Goal: Task Accomplishment & Management: Complete application form

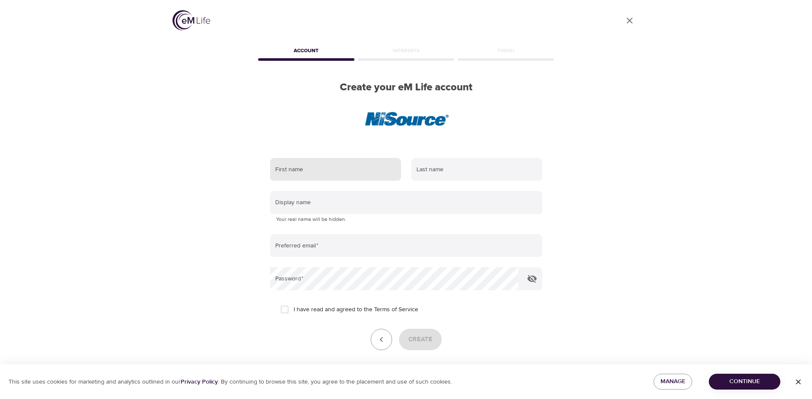
click at [333, 176] on input "text" at bounding box center [335, 169] width 131 height 23
type input "Eva"
type input "Rose"
type input "[EMAIL_ADDRESS][DOMAIN_NAME]"
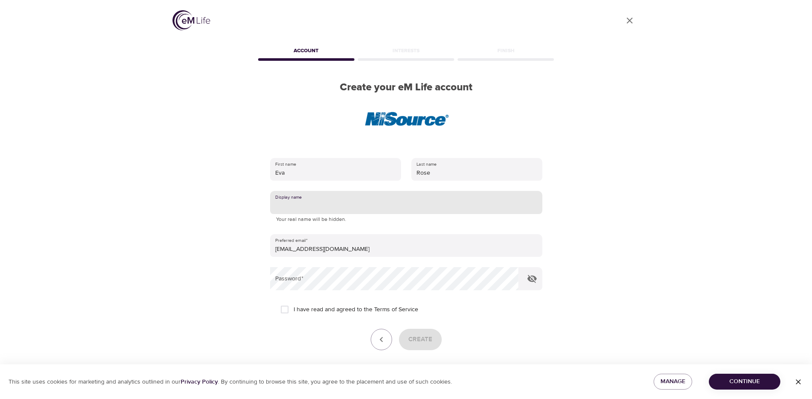
click at [361, 209] on input "text" at bounding box center [406, 202] width 272 height 23
type input "Divine"
click at [285, 313] on input "I have read and agreed to the Terms of Service" at bounding box center [285, 310] width 18 height 18
checkbox input "true"
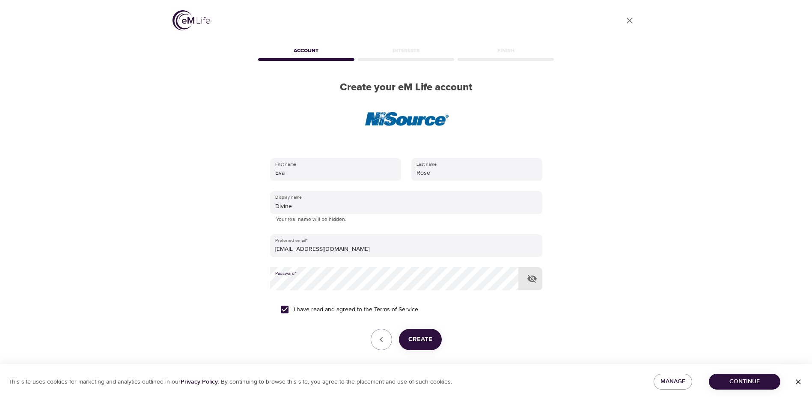
click at [423, 346] on button "Create" at bounding box center [420, 339] width 43 height 21
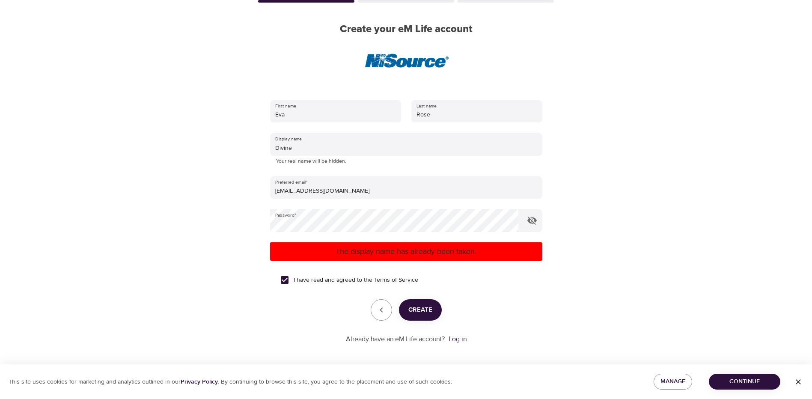
scroll to position [61, 0]
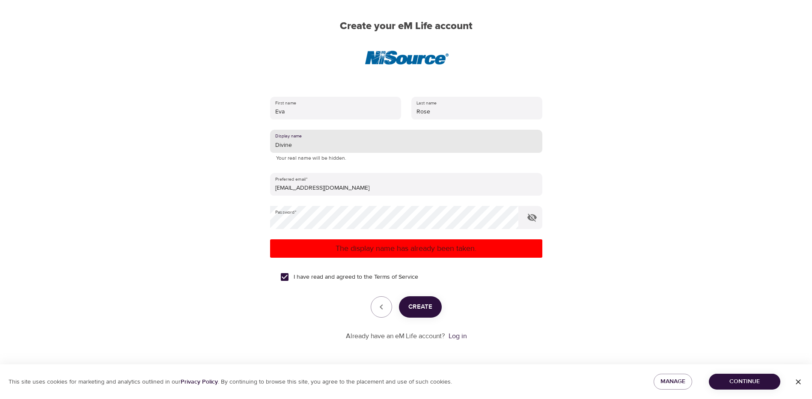
click at [298, 146] on input "Divine" at bounding box center [406, 141] width 272 height 23
click at [418, 305] on span "Create" at bounding box center [421, 306] width 24 height 11
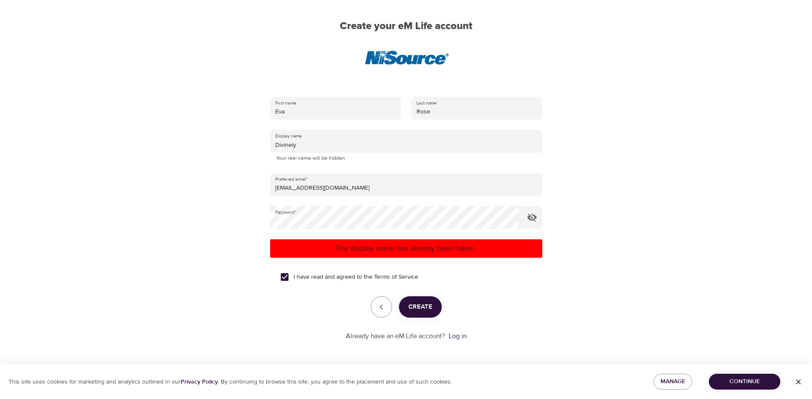
click at [423, 305] on span "Create" at bounding box center [421, 306] width 24 height 11
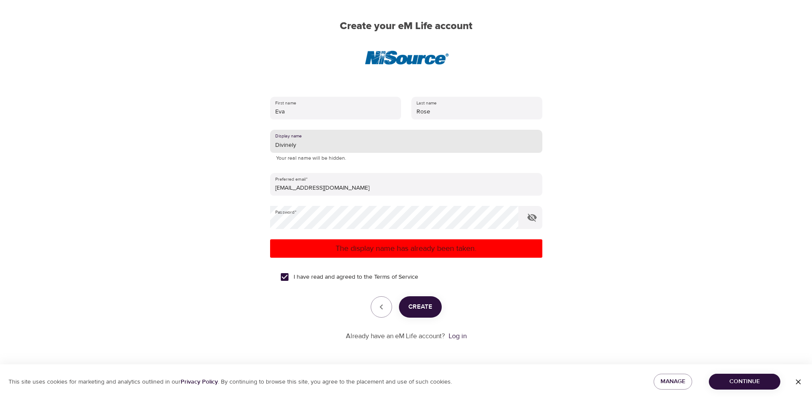
drag, startPoint x: 299, startPoint y: 149, endPoint x: 283, endPoint y: 143, distance: 16.8
click at [274, 145] on input "Divinely" at bounding box center [406, 141] width 272 height 23
type input "s"
click at [421, 307] on span "Create" at bounding box center [421, 306] width 24 height 11
click at [310, 147] on input "Serenity" at bounding box center [406, 141] width 272 height 23
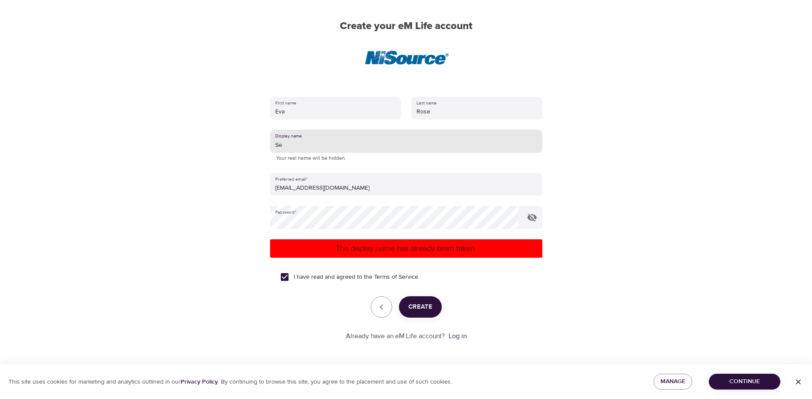
type input "S"
type input "DivineSummer"
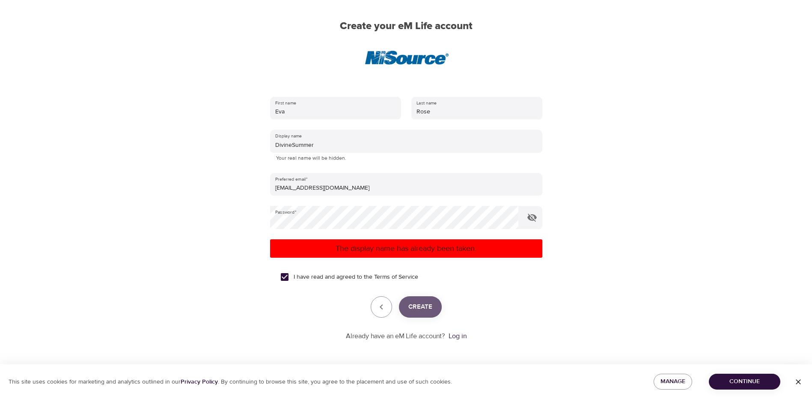
drag, startPoint x: 422, startPoint y: 309, endPoint x: 416, endPoint y: 304, distance: 8.2
click at [420, 308] on span "Create" at bounding box center [421, 306] width 24 height 11
click at [260, 222] on div "First name [PERSON_NAME] Last name [PERSON_NAME] Display name DivineSummer Your…" at bounding box center [406, 219] width 300 height 272
click at [425, 309] on span "Create" at bounding box center [421, 306] width 24 height 11
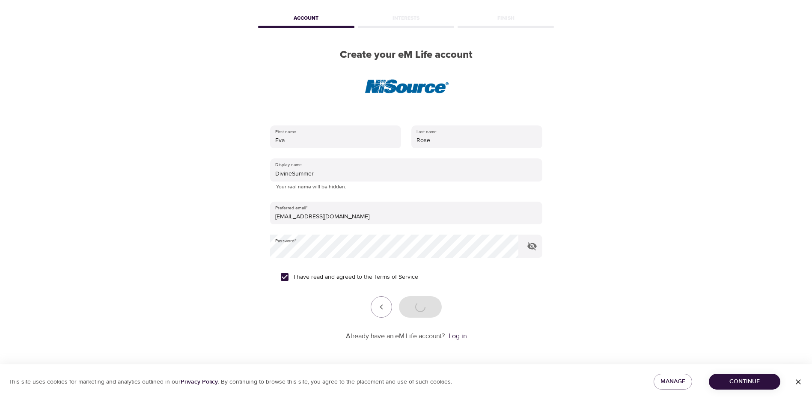
scroll to position [33, 0]
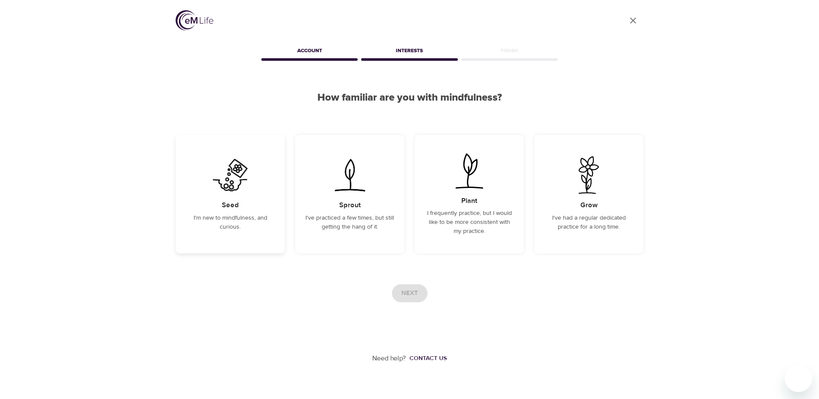
click at [244, 236] on div "Seed I'm new to mindfulness, and curious." at bounding box center [230, 194] width 109 height 119
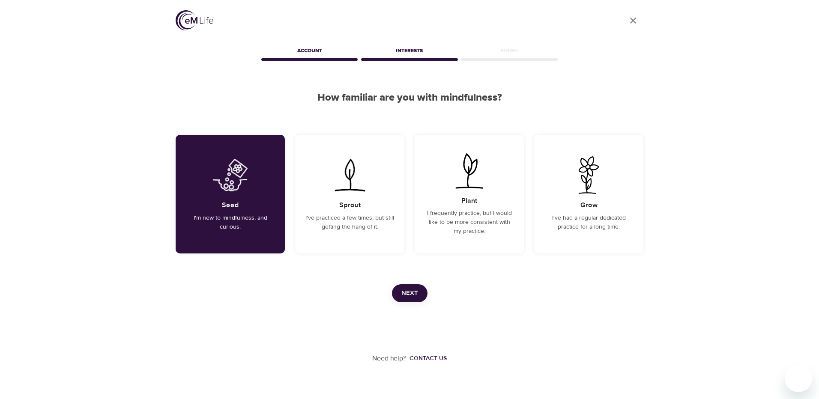
click at [414, 293] on span "Next" at bounding box center [409, 293] width 17 height 11
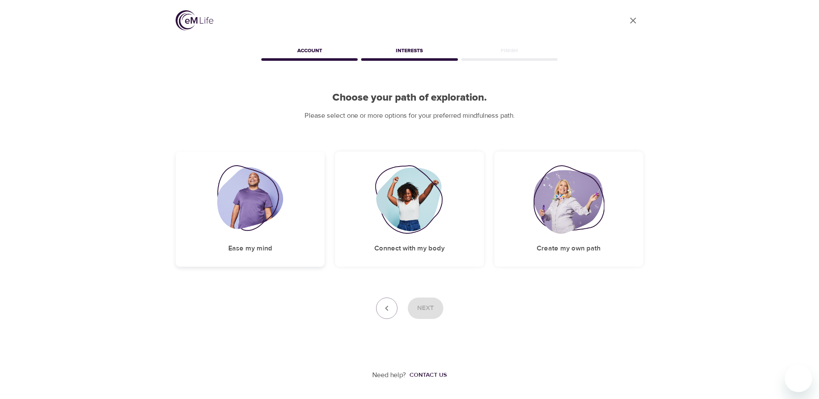
click at [258, 242] on div "Ease my mind" at bounding box center [250, 209] width 149 height 115
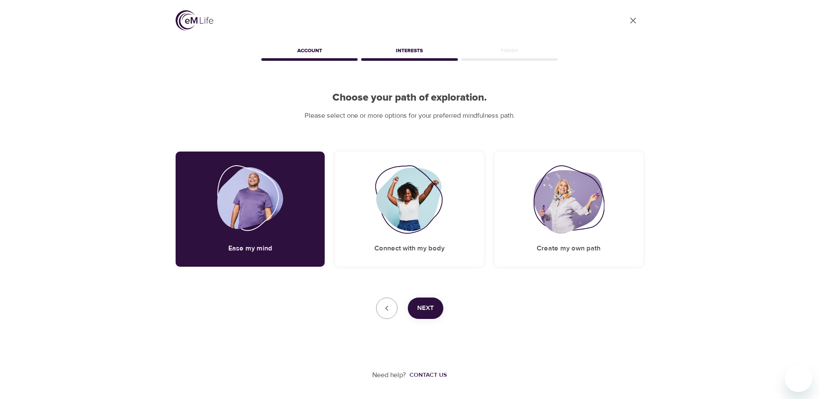
click at [421, 302] on button "Next" at bounding box center [426, 308] width 36 height 21
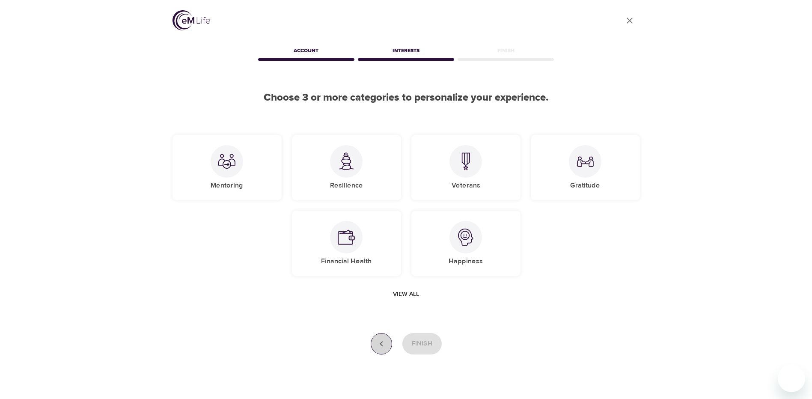
click at [377, 346] on icon "button" at bounding box center [381, 344] width 10 height 10
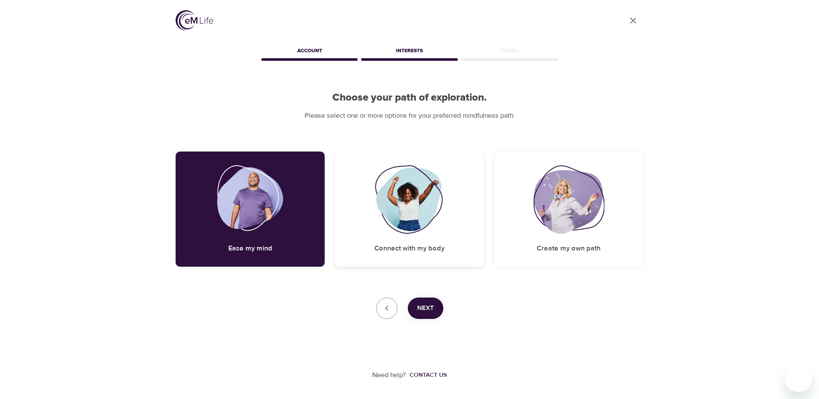
click at [397, 258] on div "Connect with my body" at bounding box center [409, 209] width 149 height 115
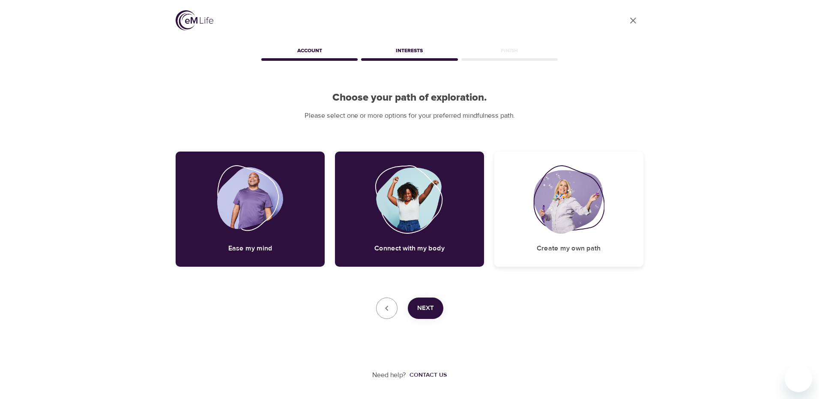
click at [559, 251] on h5 "Create my own path" at bounding box center [569, 248] width 64 height 9
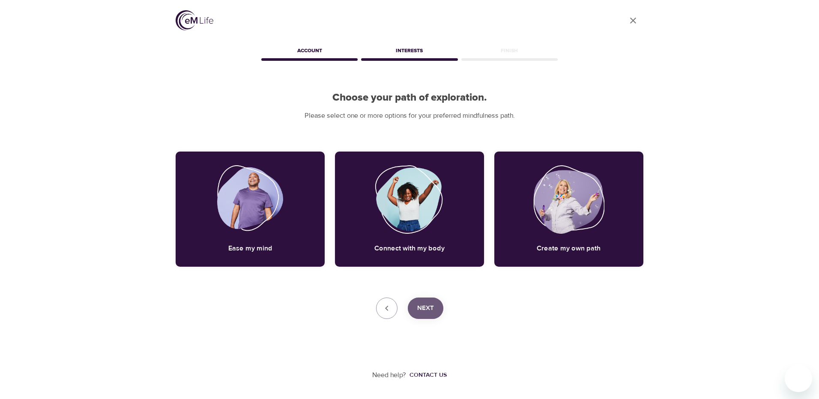
click at [433, 307] on button "Next" at bounding box center [426, 308] width 36 height 21
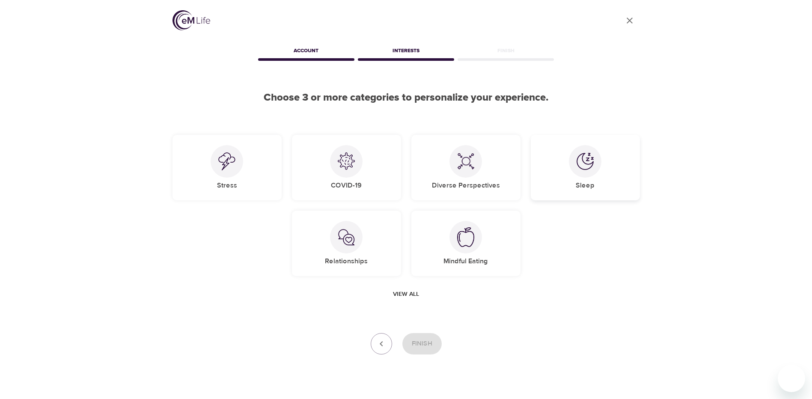
drag, startPoint x: 579, startPoint y: 172, endPoint x: 555, endPoint y: 179, distance: 25.6
click at [579, 172] on div at bounding box center [585, 161] width 33 height 33
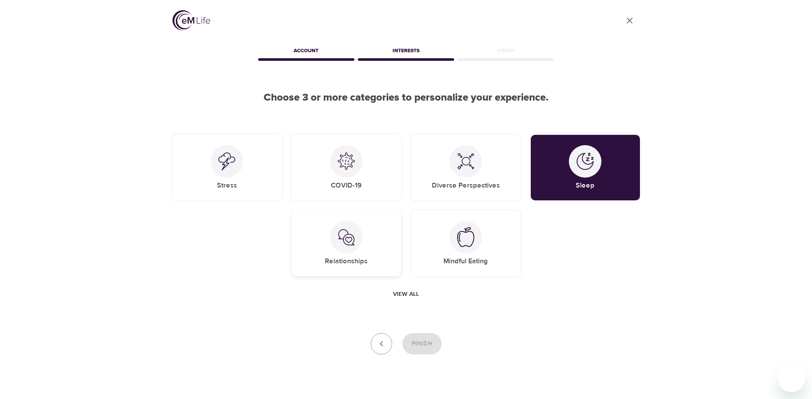
click at [350, 243] on img at bounding box center [346, 237] width 17 height 17
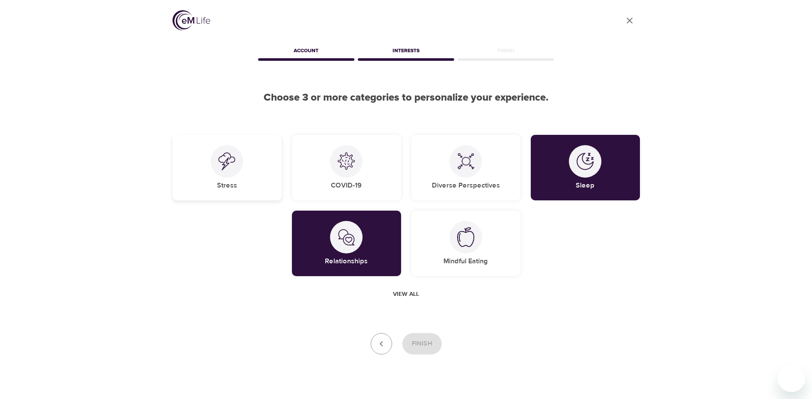
click at [265, 182] on div "Stress" at bounding box center [227, 168] width 109 height 66
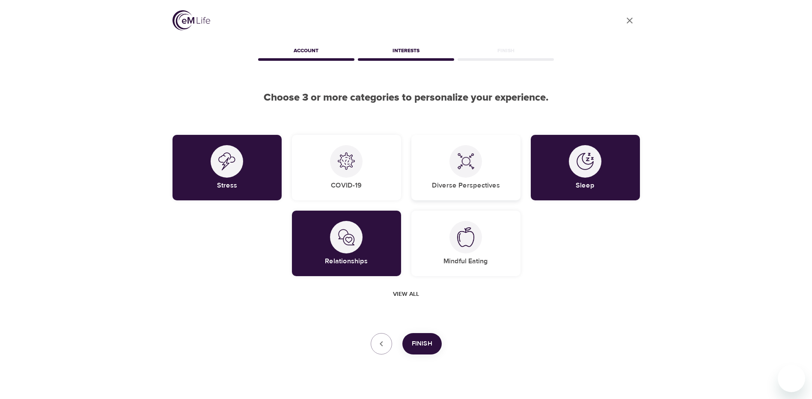
click at [445, 182] on h5 "Diverse Perspectives" at bounding box center [466, 185] width 68 height 9
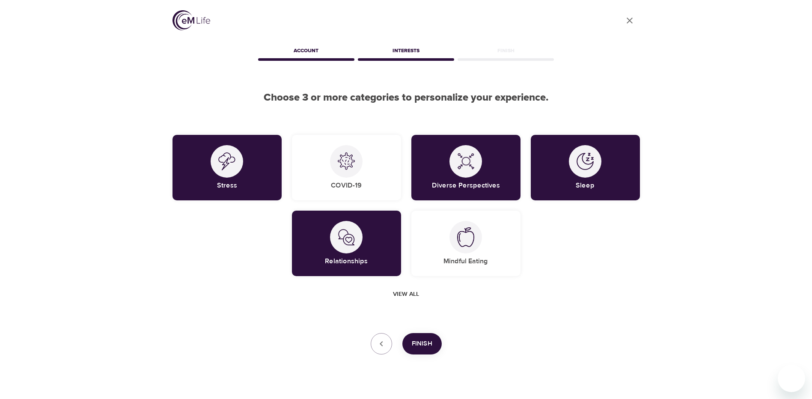
click at [420, 347] on span "Finish" at bounding box center [422, 343] width 21 height 11
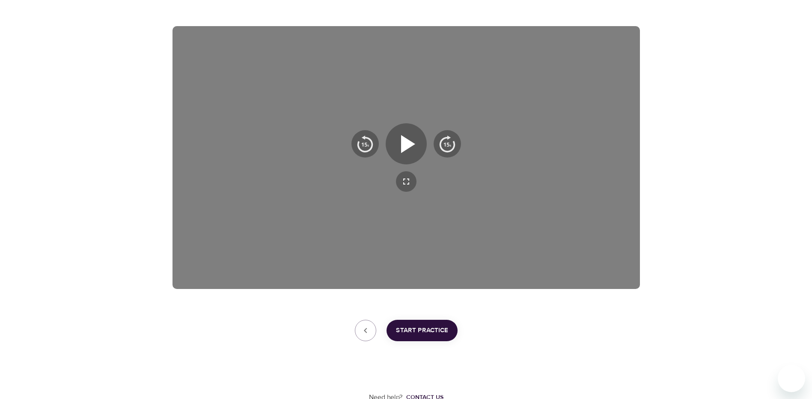
scroll to position [129, 0]
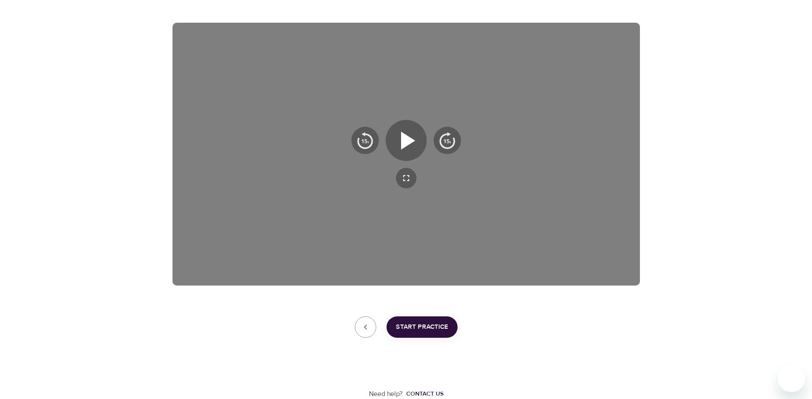
click at [409, 328] on span "Start Practice" at bounding box center [422, 327] width 52 height 11
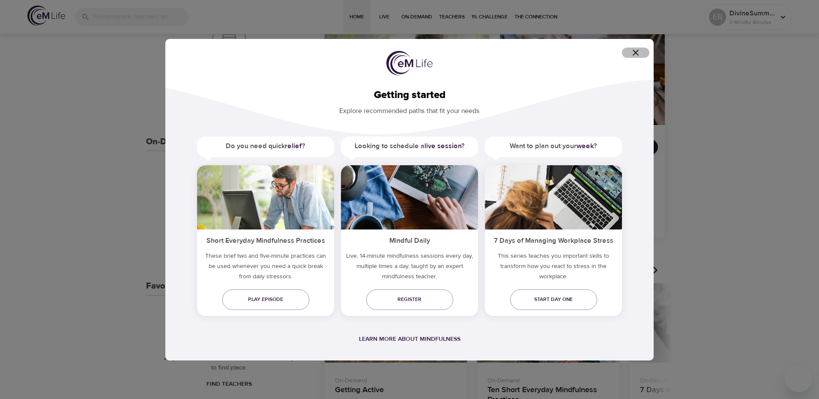
click at [635, 54] on icon "button" at bounding box center [635, 53] width 10 height 10
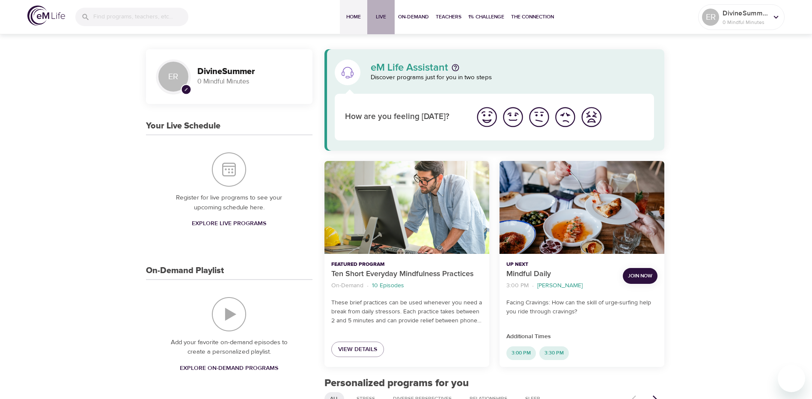
click at [378, 21] on span "Live" at bounding box center [381, 16] width 21 height 9
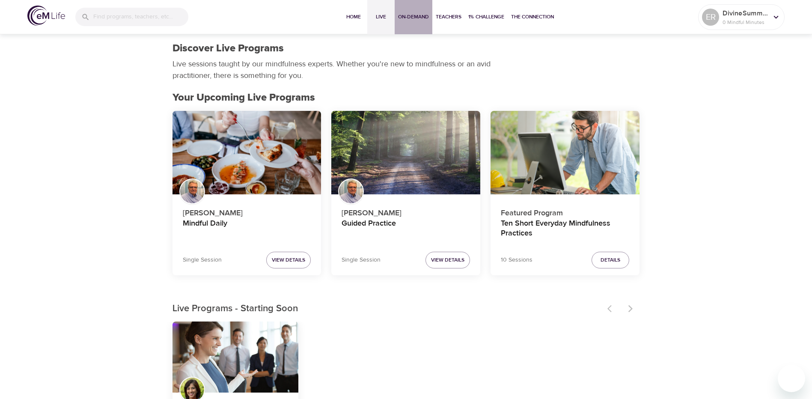
click at [411, 20] on span "On-Demand" at bounding box center [413, 16] width 31 height 9
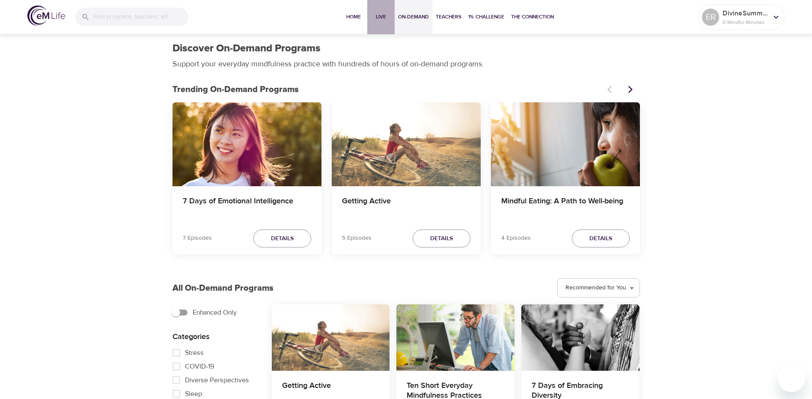
click at [380, 21] on span "Live" at bounding box center [381, 16] width 21 height 9
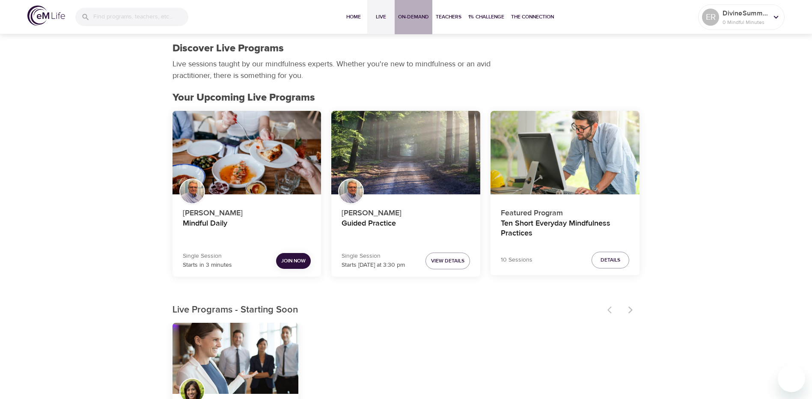
click at [421, 21] on button "On-Demand" at bounding box center [414, 17] width 38 height 34
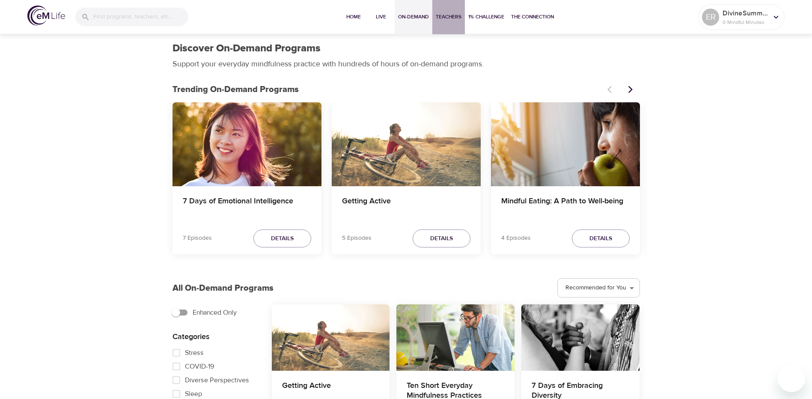
click at [445, 20] on span "Teachers" at bounding box center [449, 16] width 26 height 9
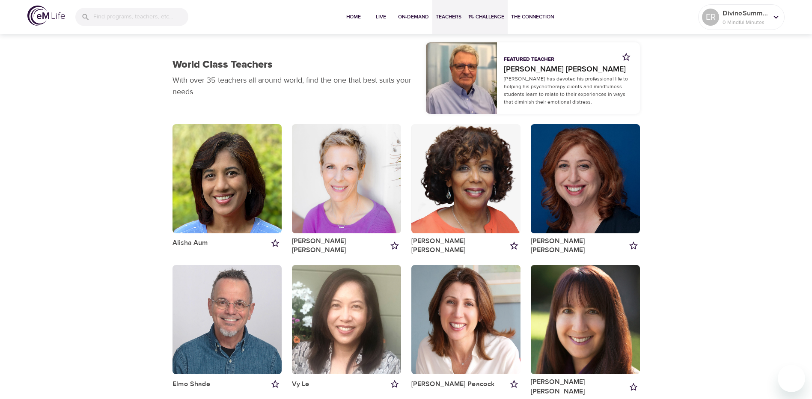
click at [494, 21] on span "1% Challenge" at bounding box center [486, 16] width 36 height 9
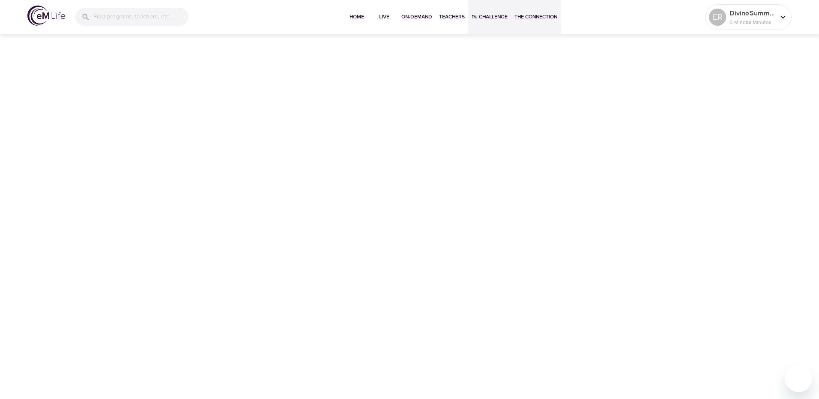
click at [532, 20] on span "The Connection" at bounding box center [535, 16] width 43 height 9
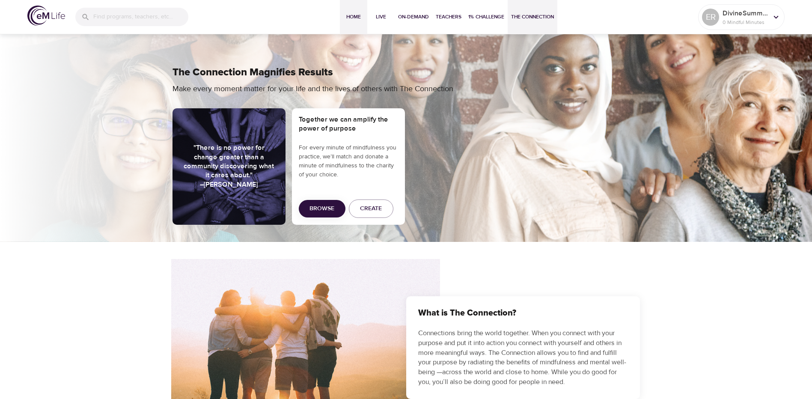
click at [361, 18] on span "Home" at bounding box center [353, 16] width 21 height 9
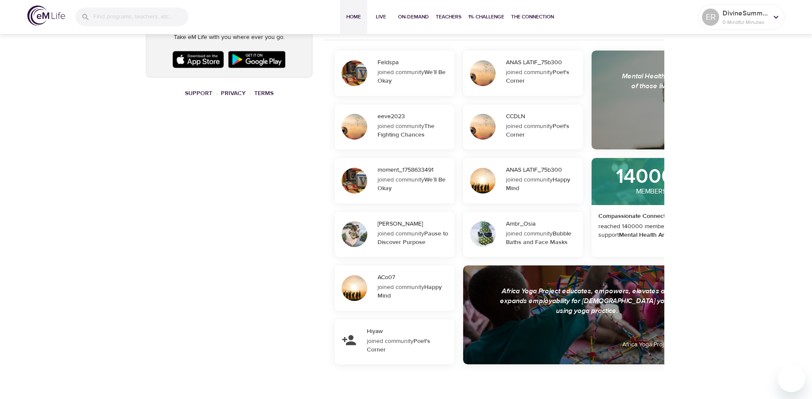
scroll to position [584, 0]
